Goal: Task Accomplishment & Management: Manage account settings

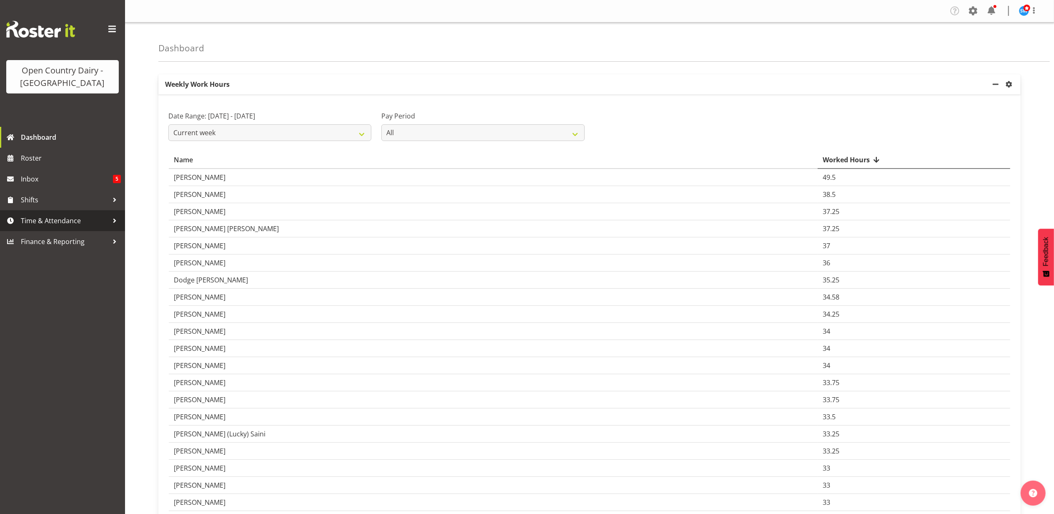
click at [72, 223] on span "Time & Attendance" at bounding box center [65, 220] width 88 height 13
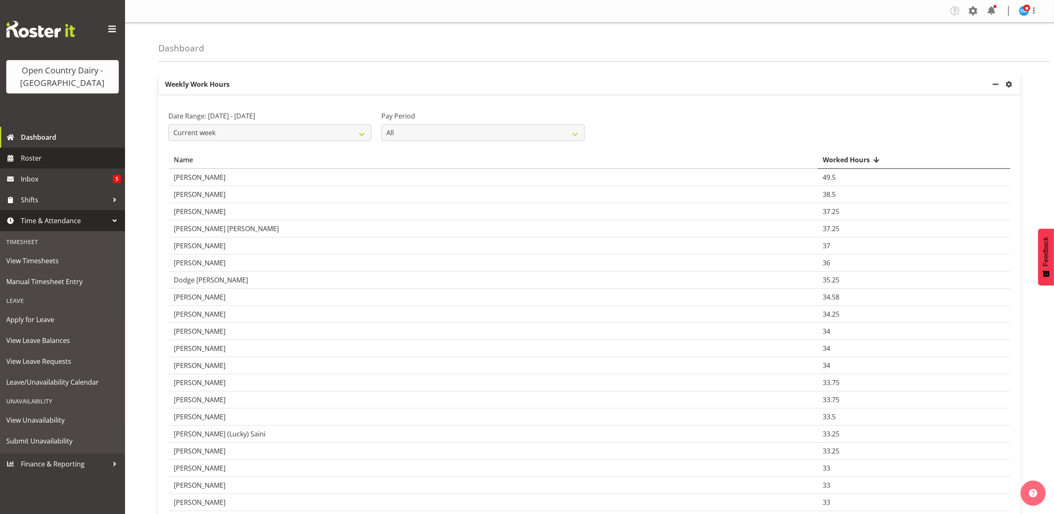
click at [26, 157] on span "Roster" at bounding box center [71, 158] width 100 height 13
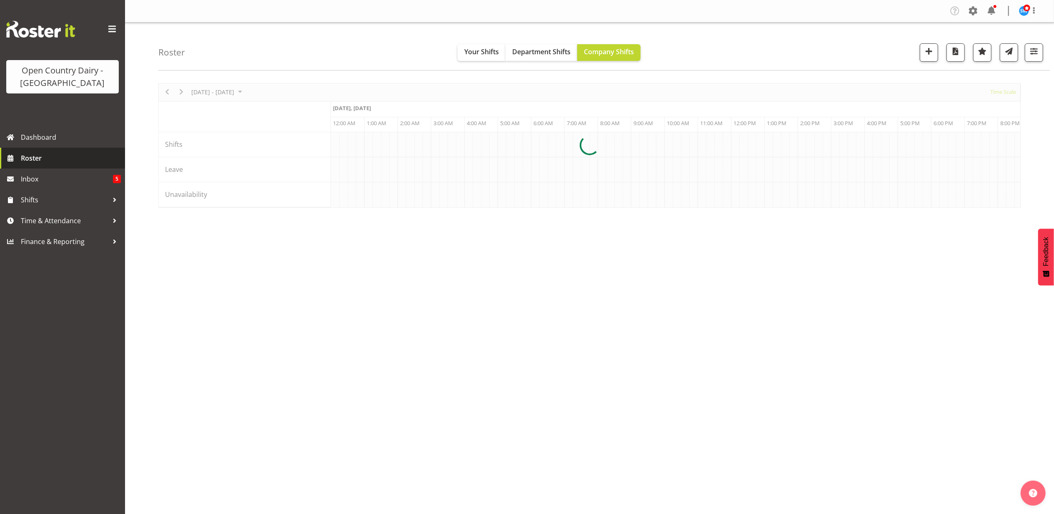
scroll to position [0, 2401]
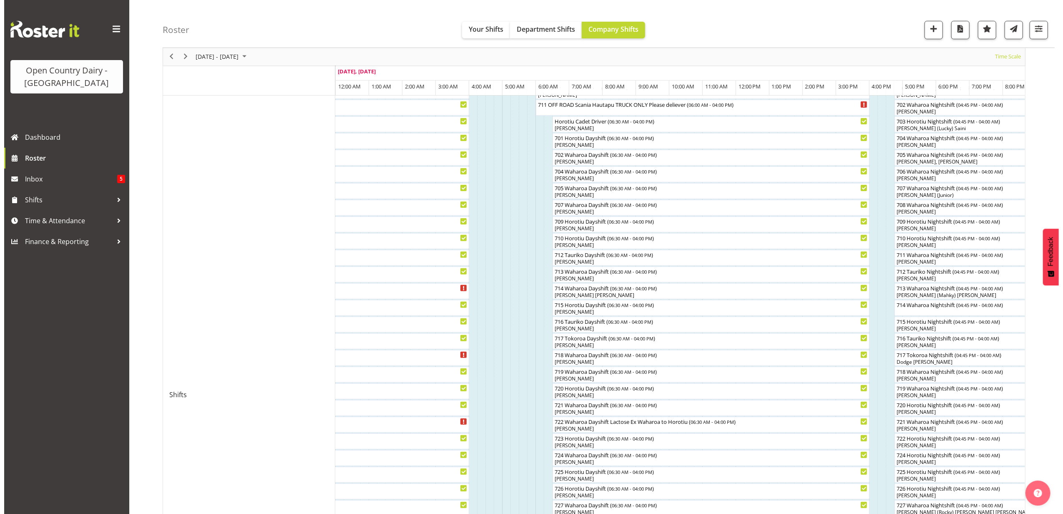
scroll to position [333, 0]
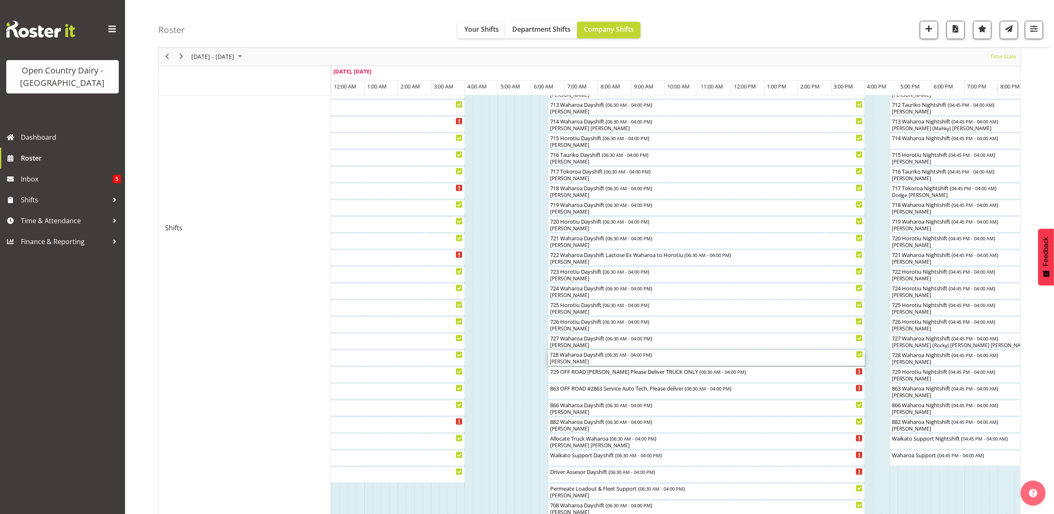
click at [587, 361] on div "[PERSON_NAME]" at bounding box center [706, 362] width 313 height 8
click at [0, 0] on div at bounding box center [0, 0] width 0 height 0
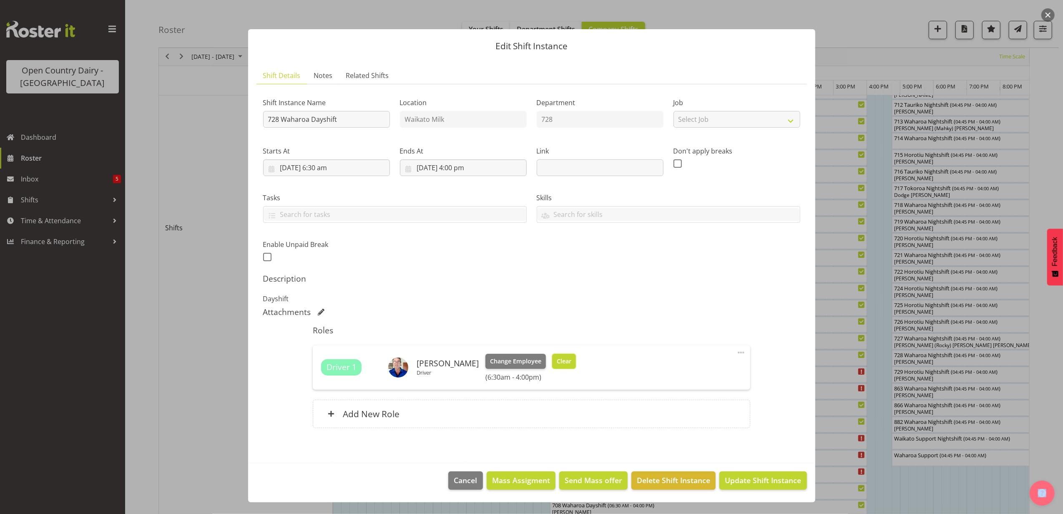
click at [559, 359] on span "Clear" at bounding box center [563, 360] width 15 height 9
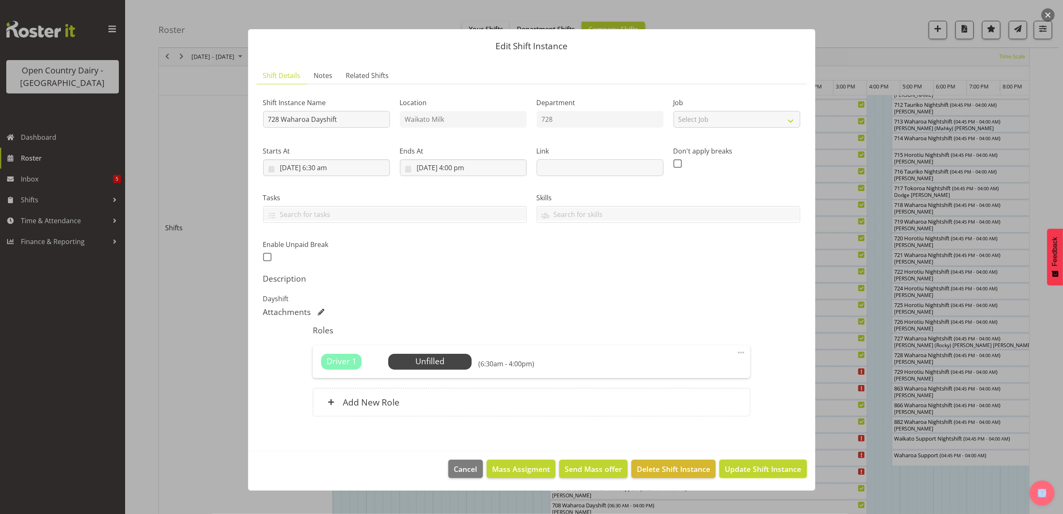
click at [763, 467] on span "Update Shift Instance" at bounding box center [762, 468] width 76 height 11
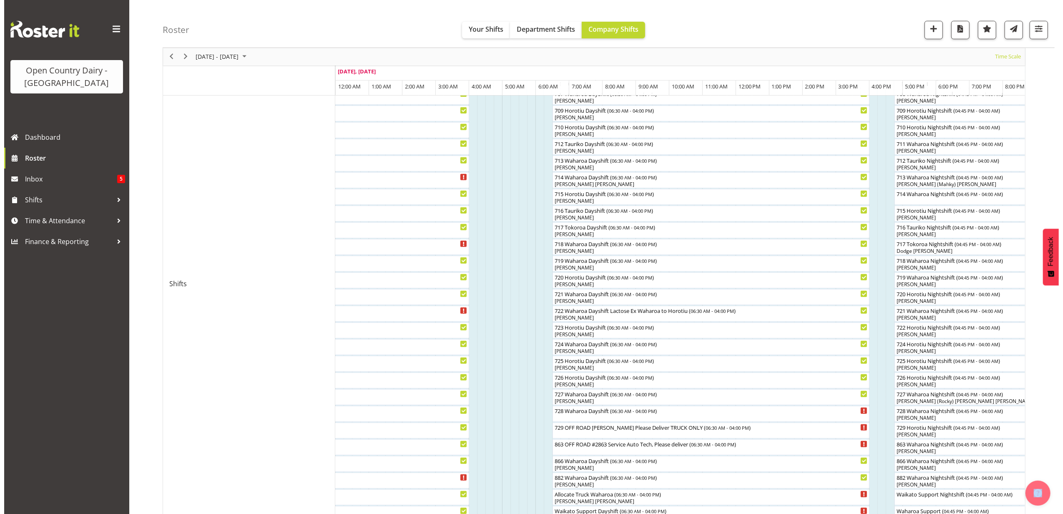
scroll to position [500, 0]
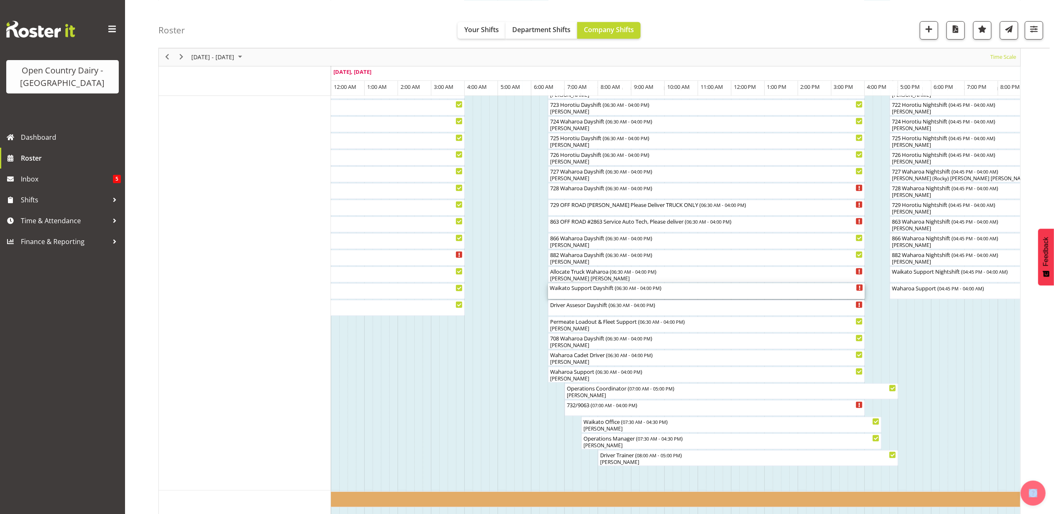
click at [578, 290] on div "Waikato Support Dayshift ( 06:30 AM - 04:00 PM )" at bounding box center [706, 287] width 313 height 8
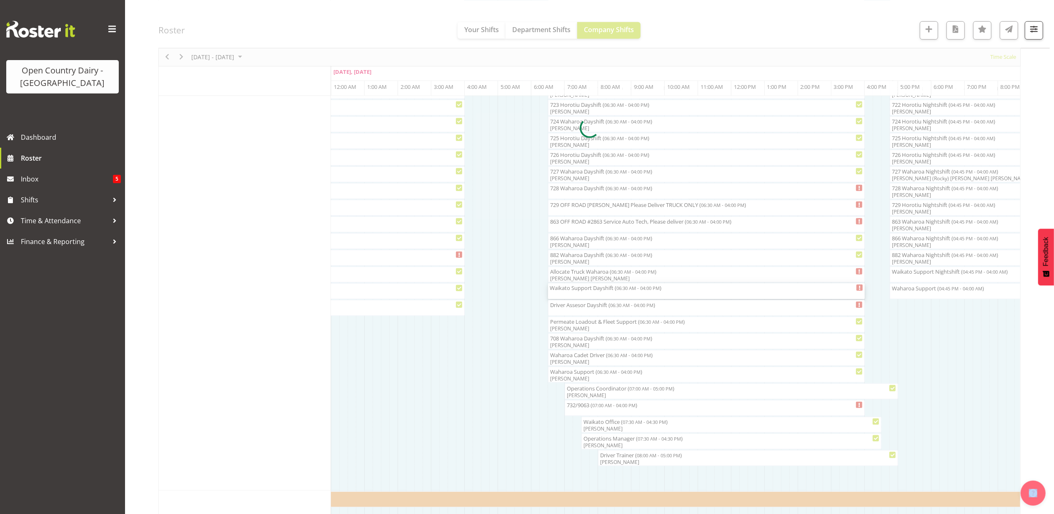
click at [578, 290] on div at bounding box center [589, 128] width 862 height 1091
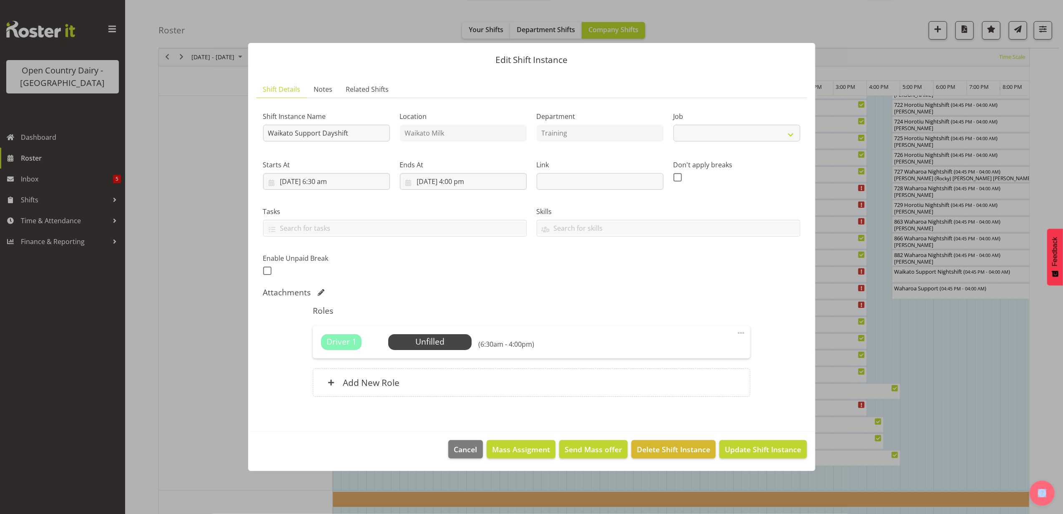
select select "9052"
click at [449, 338] on span "Select Employee" at bounding box center [430, 342] width 62 height 12
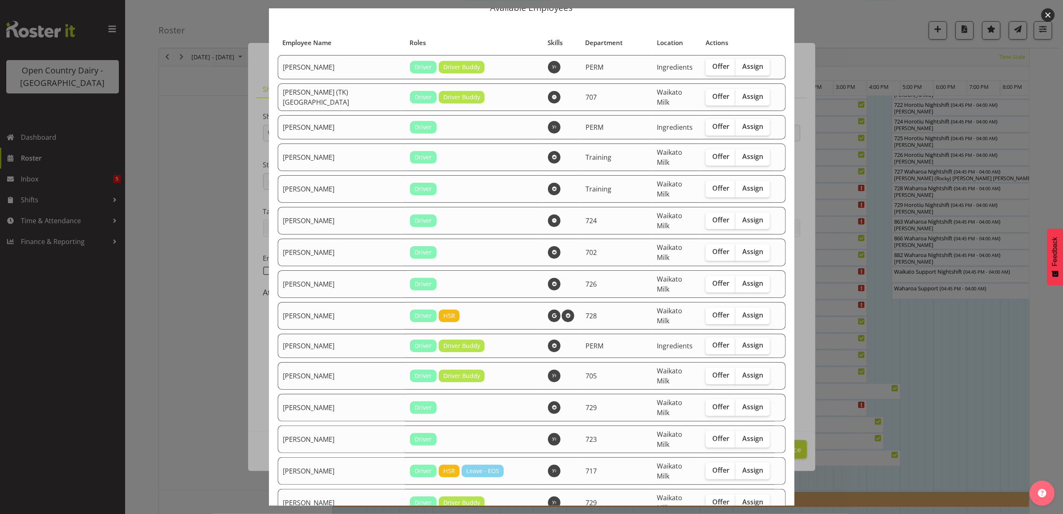
scroll to position [55, 0]
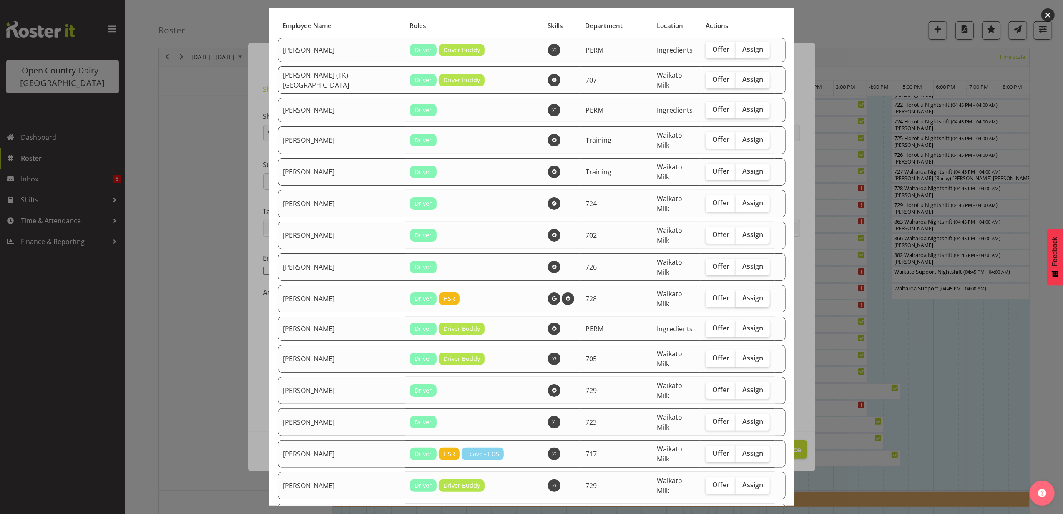
click at [742, 293] on span "Assign" at bounding box center [752, 297] width 21 height 8
click at [737, 295] on input "Assign" at bounding box center [737, 297] width 5 height 5
checkbox input "true"
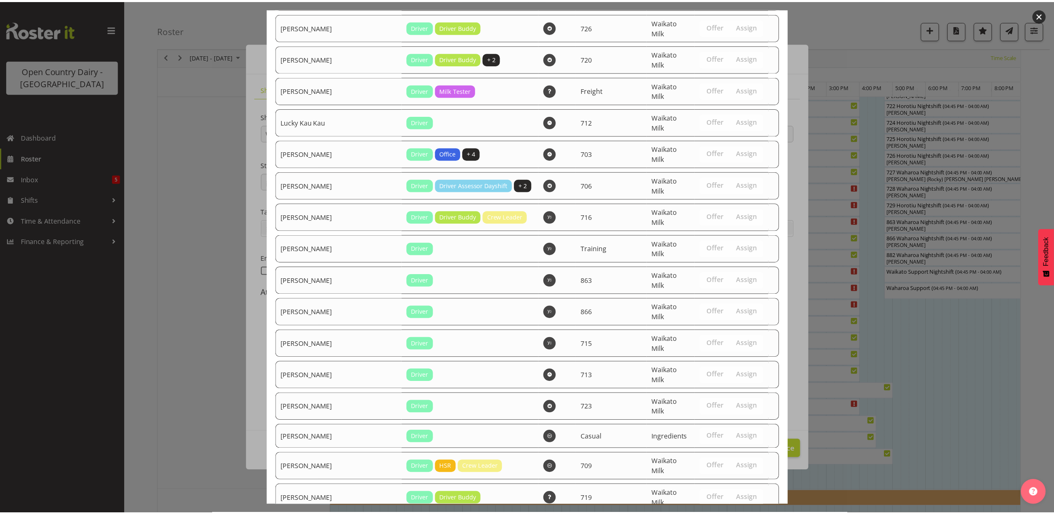
scroll to position [1336, 0]
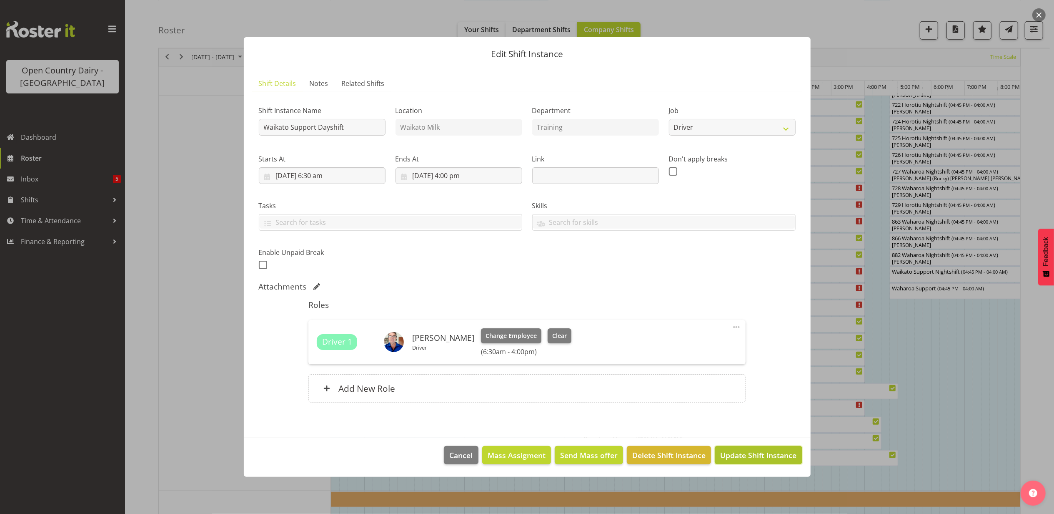
click at [777, 455] on span "Update Shift Instance" at bounding box center [758, 454] width 76 height 11
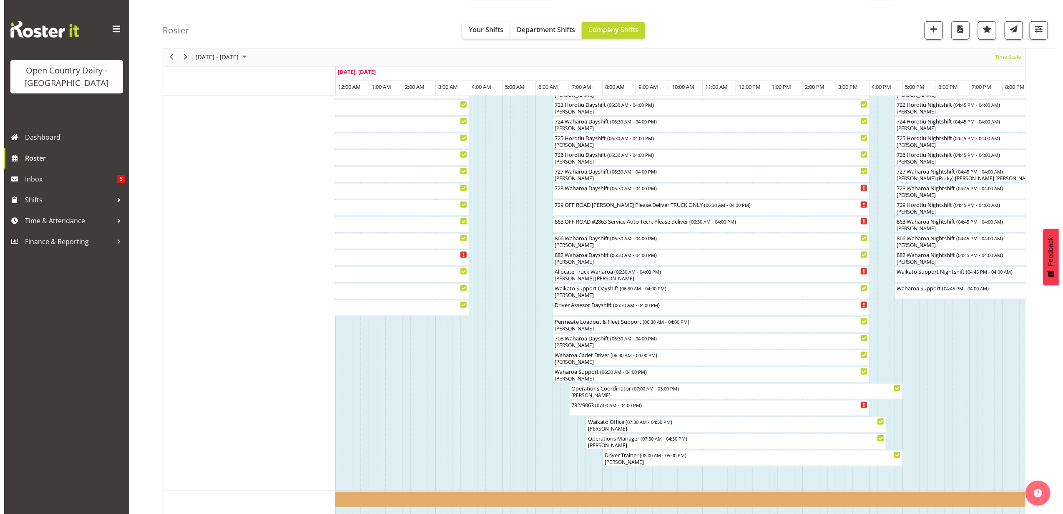
scroll to position [444, 0]
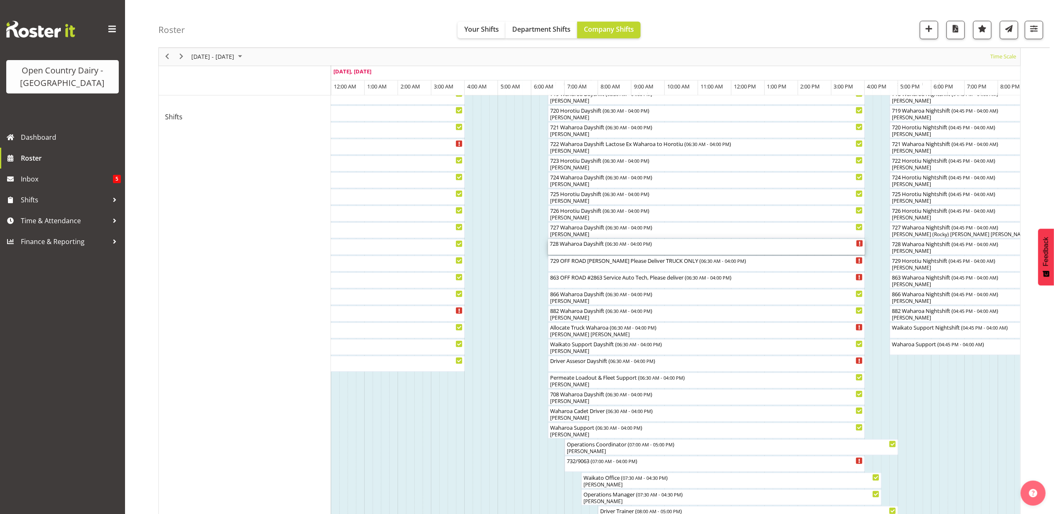
click at [576, 247] on div "728 Waharoa Dayshift ( 06:30 AM - 04:00 PM )" at bounding box center [706, 247] width 313 height 16
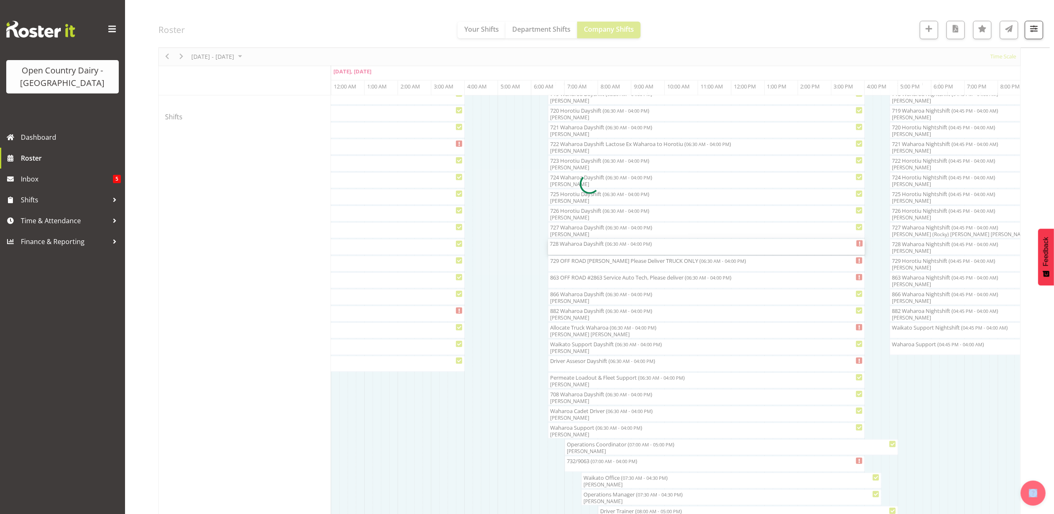
click at [576, 247] on div at bounding box center [589, 184] width 862 height 1091
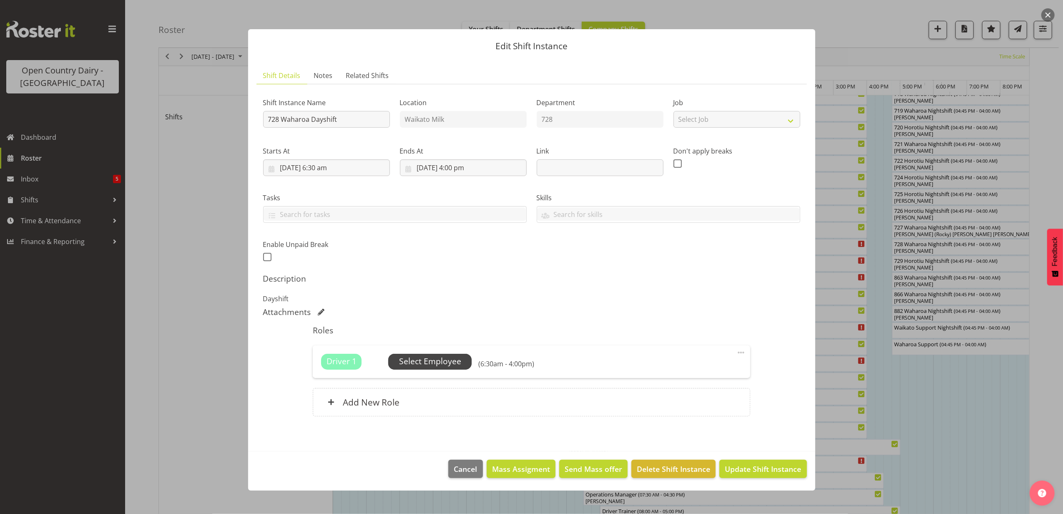
click at [437, 358] on span "Select Employee" at bounding box center [430, 361] width 62 height 12
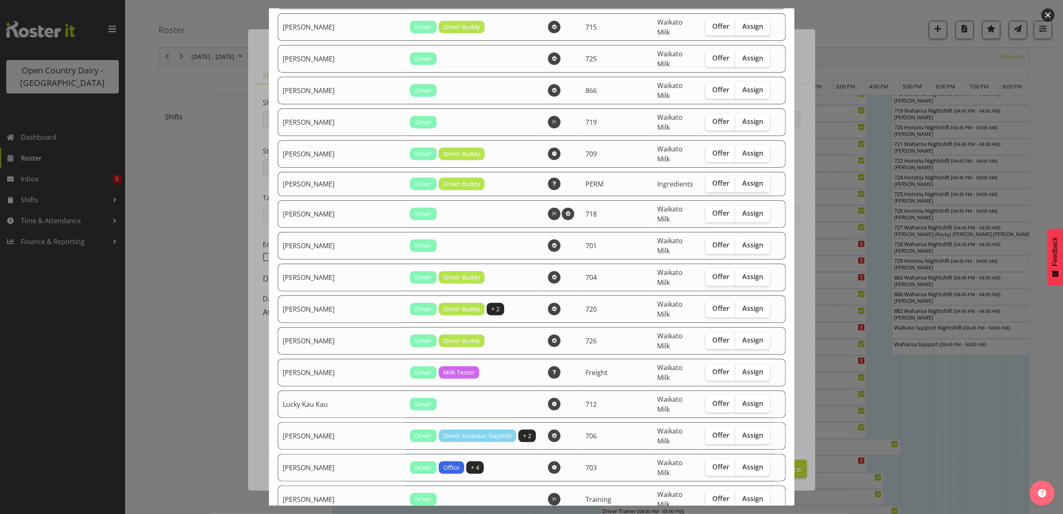
scroll to position [1111, 0]
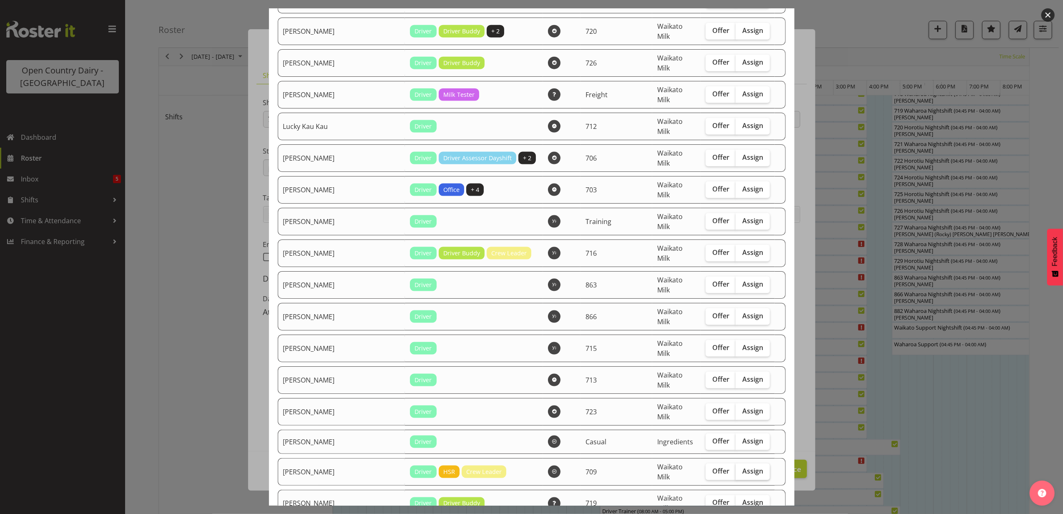
click at [742, 466] on span "Assign" at bounding box center [752, 470] width 21 height 8
click at [740, 468] on input "Assign" at bounding box center [737, 470] width 5 height 5
checkbox input "true"
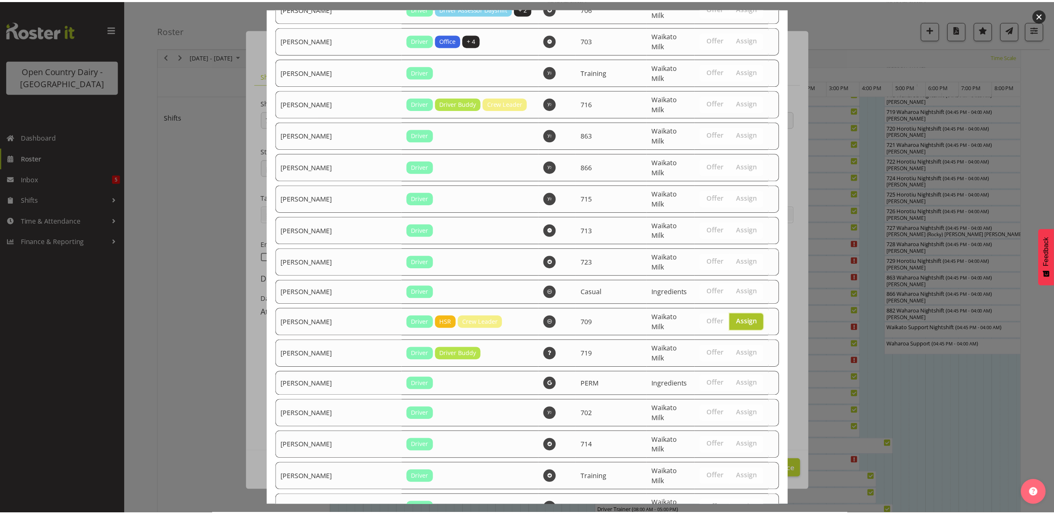
scroll to position [1308, 0]
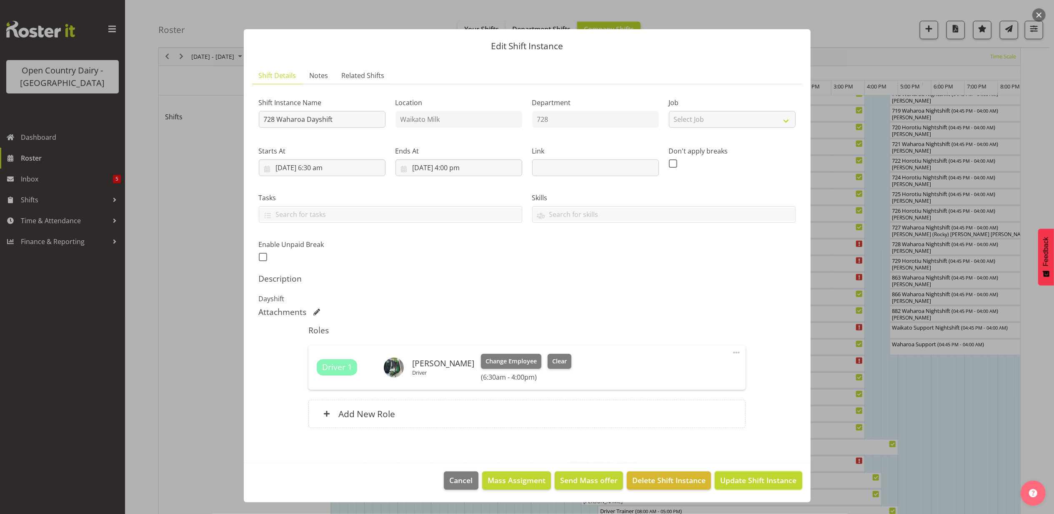
click at [752, 481] on span "Update Shift Instance" at bounding box center [758, 479] width 76 height 11
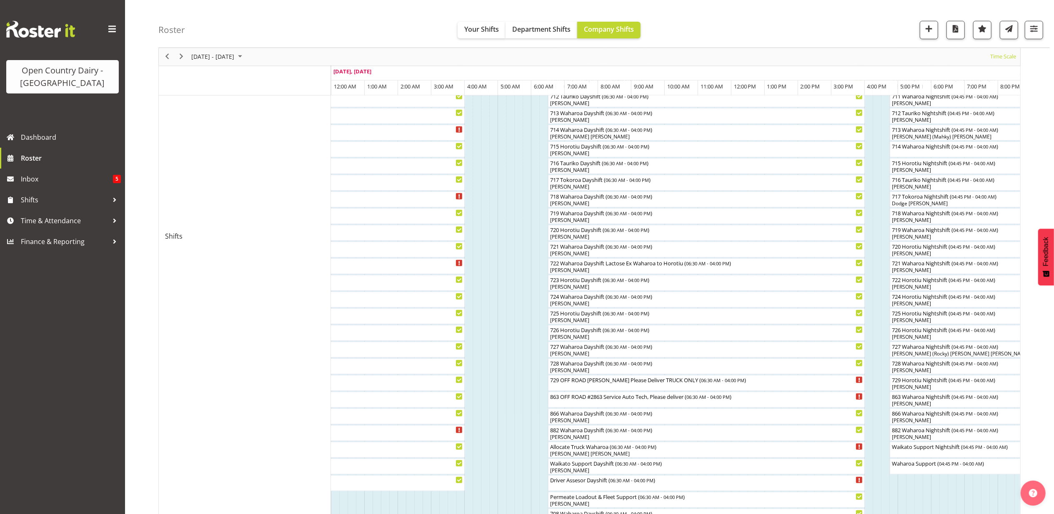
scroll to position [389, 0]
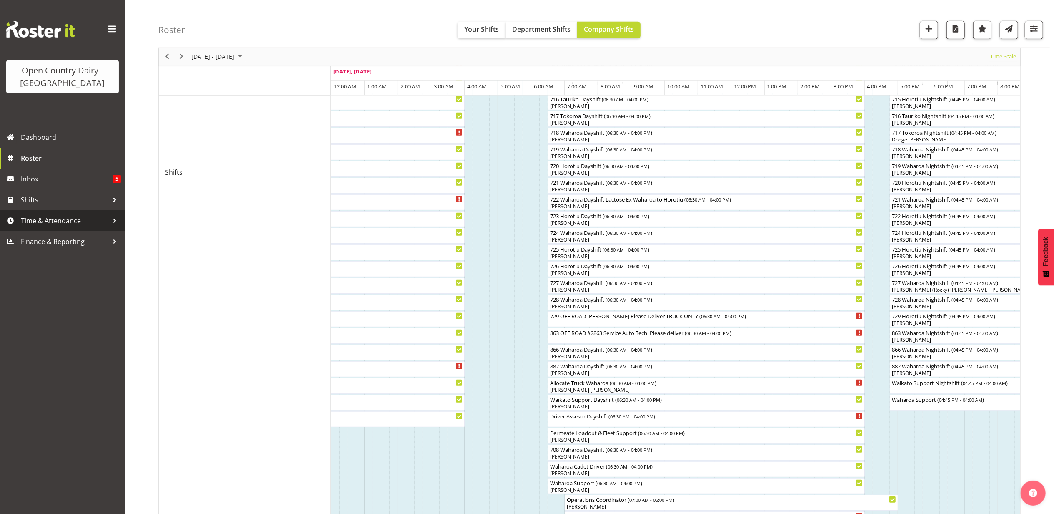
click at [58, 223] on span "Time & Attendance" at bounding box center [65, 220] width 88 height 13
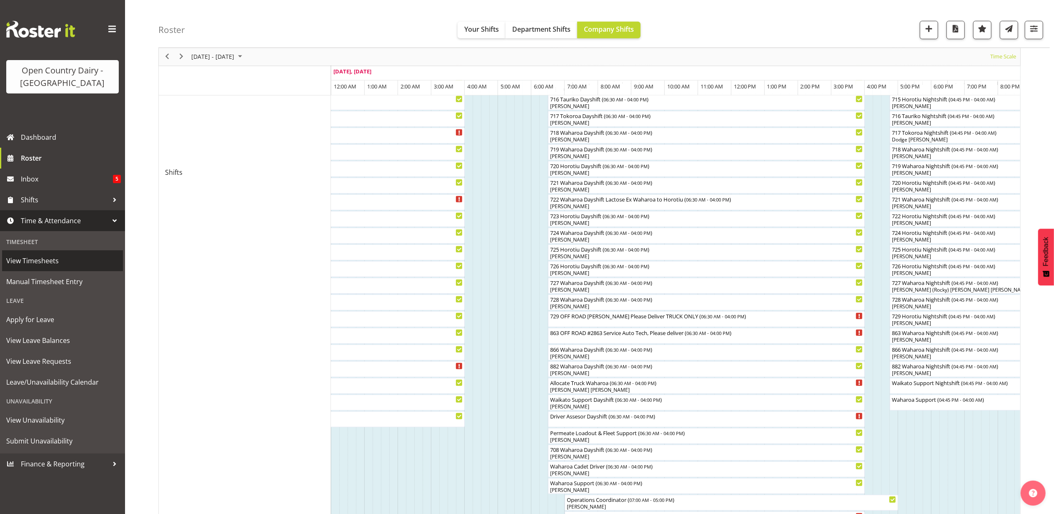
click at [65, 263] on span "View Timesheets" at bounding box center [62, 260] width 113 height 13
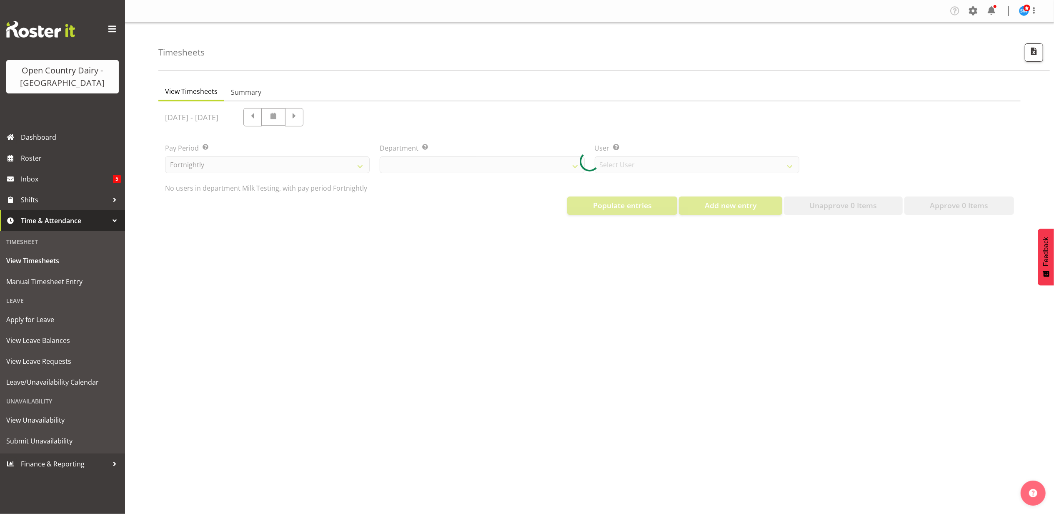
select select "733"
select select "7414"
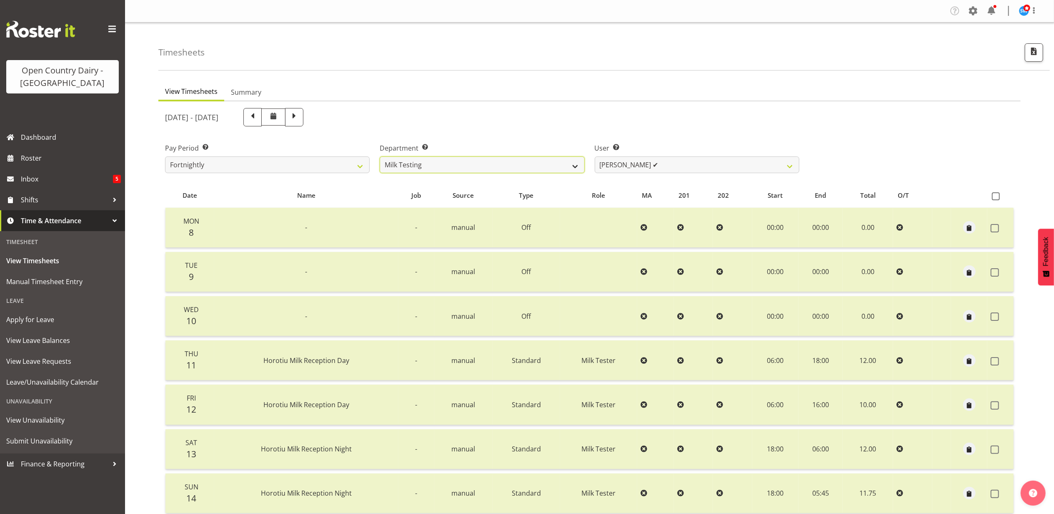
click at [569, 162] on select "701 702 703 704 705 706 707 708 709 710 711 712 713 714 715 716 717 718 719 720" at bounding box center [482, 164] width 205 height 17
select select "803"
click at [380, 156] on select "701 702 703 704 705 706 707 708 709 710 711 712 713 714 715 716 717 718 719 720" at bounding box center [482, 164] width 205 height 17
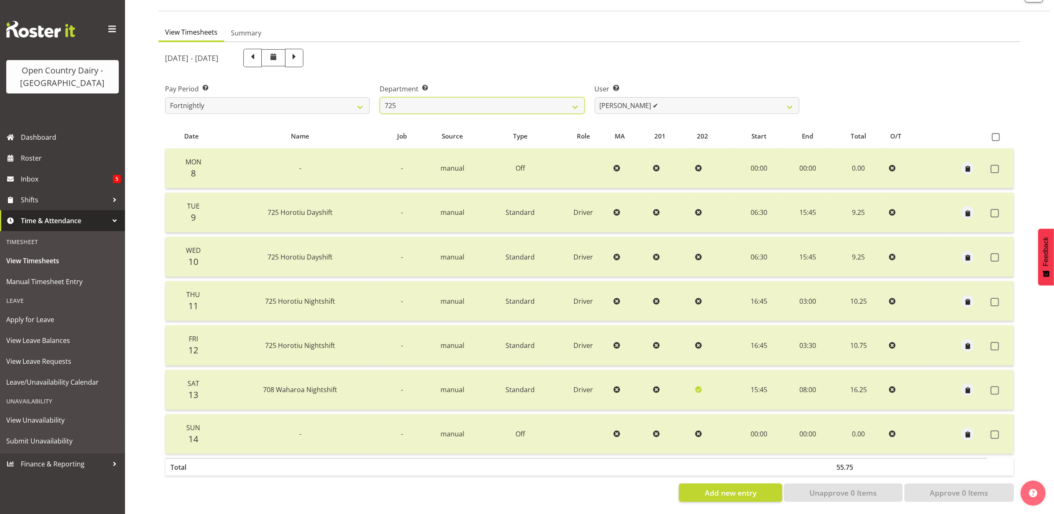
scroll to position [67, 0]
click at [60, 155] on span "Roster" at bounding box center [71, 158] width 100 height 13
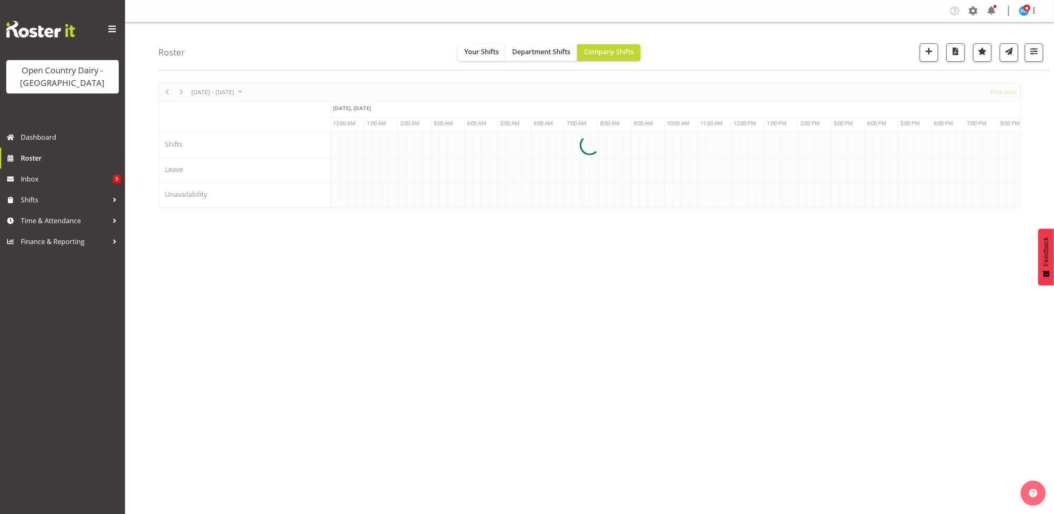
scroll to position [0, 2401]
